Goal: Check status: Check status

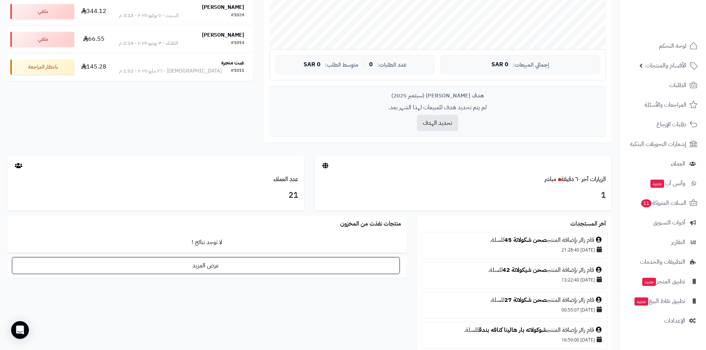
scroll to position [259, 0]
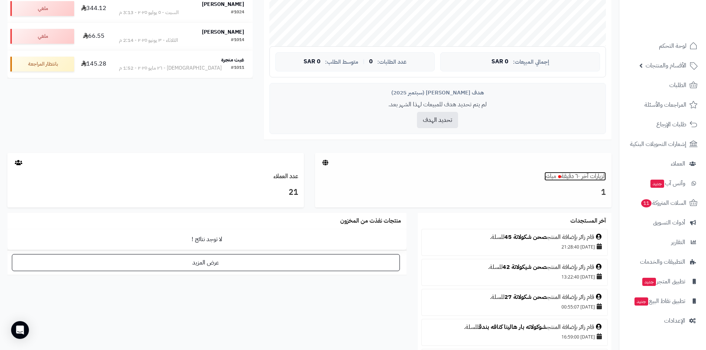
click at [551, 180] on small "مباشر" at bounding box center [550, 176] width 12 height 9
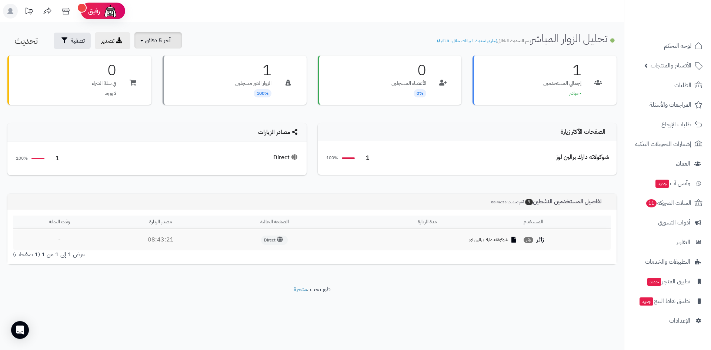
click at [175, 44] on button "آخر 5 دقائق" at bounding box center [157, 40] width 47 height 16
click at [179, 84] on link "آخر 30 دقيقة" at bounding box center [162, 87] width 59 height 14
